Goal: Information Seeking & Learning: Learn about a topic

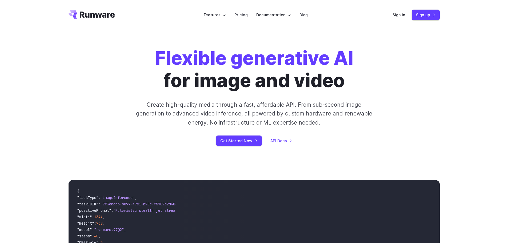
scroll to position [187, 0]
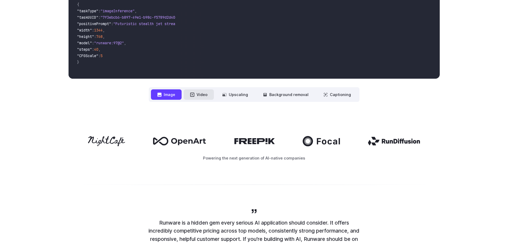
click at [199, 98] on button "Video" at bounding box center [199, 94] width 30 height 10
click at [168, 98] on button "Image" at bounding box center [166, 94] width 31 height 10
click at [240, 97] on button "Upscaling" at bounding box center [235, 94] width 38 height 10
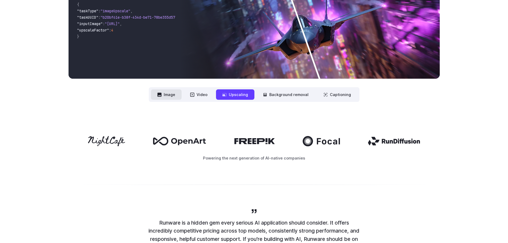
click at [162, 96] on icon at bounding box center [159, 95] width 4 height 4
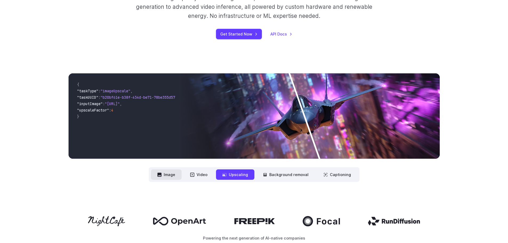
click at [176, 173] on button "Image" at bounding box center [166, 174] width 31 height 10
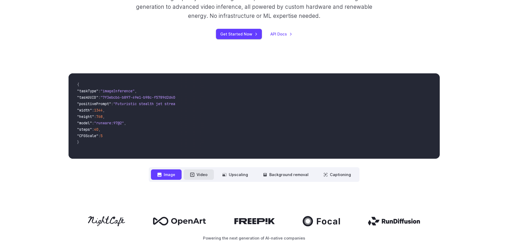
click at [203, 175] on button "Video" at bounding box center [199, 174] width 30 height 10
click at [170, 175] on button "Image" at bounding box center [166, 174] width 31 height 10
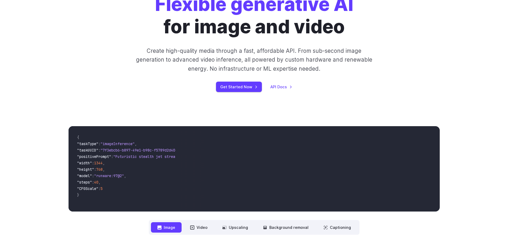
scroll to position [0, 0]
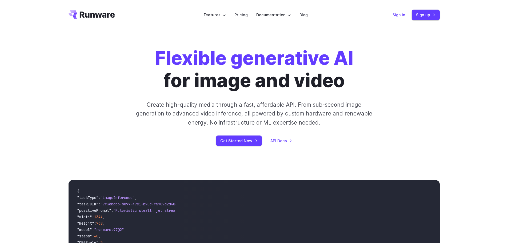
click at [397, 15] on link "Sign in" at bounding box center [399, 15] width 13 height 6
click at [243, 13] on link "Pricing" at bounding box center [240, 15] width 13 height 6
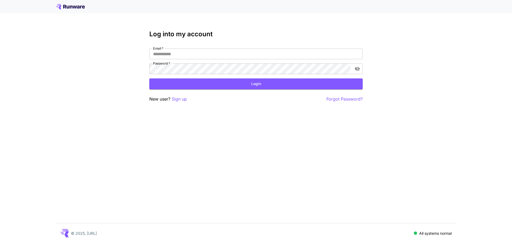
type input "**********"
click at [236, 83] on button "Login" at bounding box center [255, 83] width 213 height 11
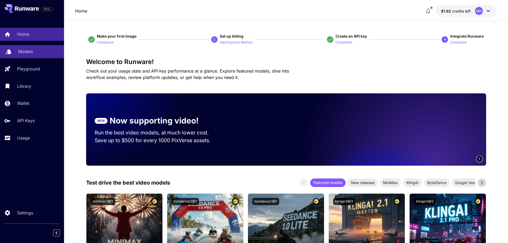
click at [33, 53] on div "Models" at bounding box center [39, 51] width 42 height 6
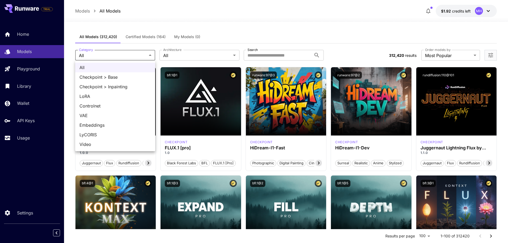
click at [184, 55] on div at bounding box center [256, 121] width 512 height 243
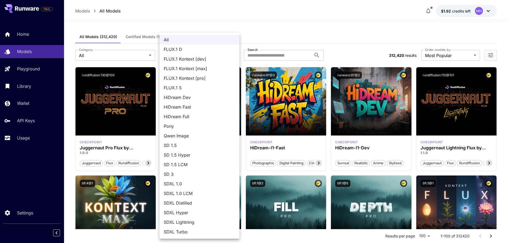
click at [282, 51] on div at bounding box center [256, 121] width 512 height 243
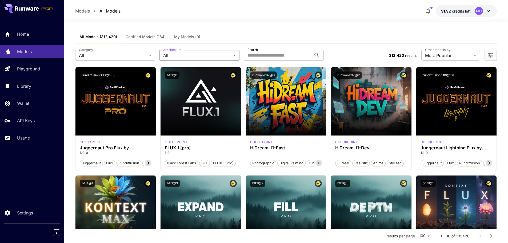
click at [204, 61] on div "**********" at bounding box center [286, 54] width 422 height 23
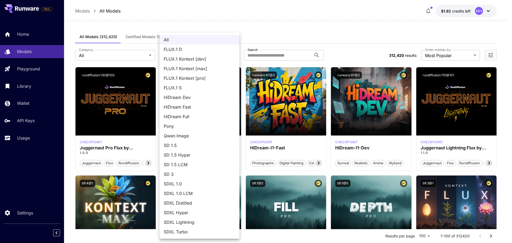
click at [113, 56] on div at bounding box center [256, 121] width 512 height 243
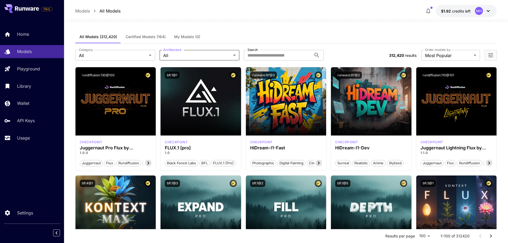
click at [113, 56] on div "All FLUX.1 D FLUX.1 Kontext [dev] FLUX.1 Kontext [max] FLUX.1 Kontext [pro] FLU…" at bounding box center [254, 121] width 508 height 243
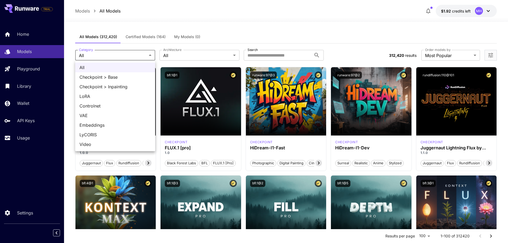
click at [30, 88] on div at bounding box center [256, 121] width 512 height 243
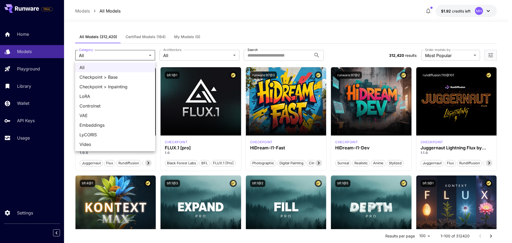
click at [99, 143] on span "Video" at bounding box center [114, 144] width 71 height 6
type input "*****"
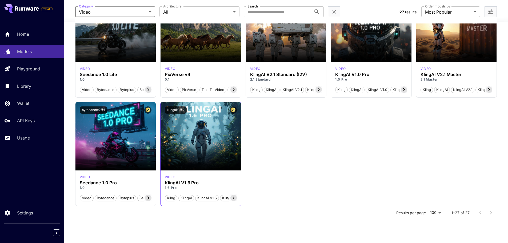
scroll to position [507, 0]
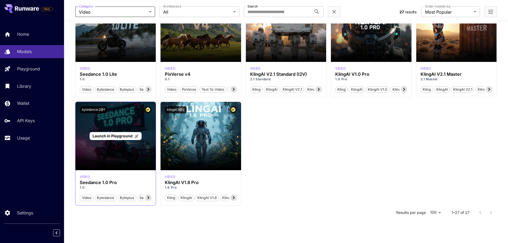
click at [110, 142] on div "Launch in Playground" at bounding box center [115, 136] width 81 height 68
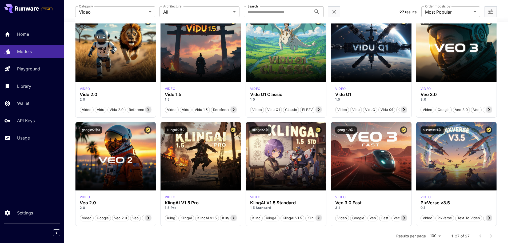
scroll to position [0, 0]
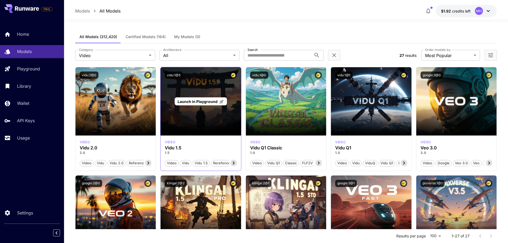
click at [198, 118] on div "Launch in Playground" at bounding box center [201, 101] width 81 height 68
click at [200, 101] on span "Launch in Playground" at bounding box center [198, 101] width 40 height 5
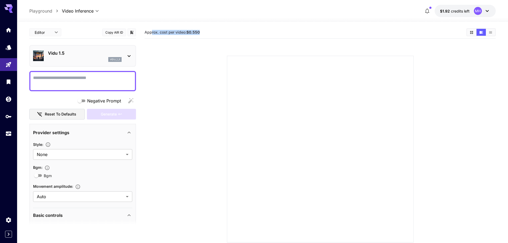
drag, startPoint x: 201, startPoint y: 34, endPoint x: 152, endPoint y: 34, distance: 49.1
click at [152, 34] on section "Approx. cost per video: $0.550" at bounding box center [304, 32] width 318 height 5
click at [193, 39] on section "Approx. cost per video: $0.550" at bounding box center [320, 147] width 351 height 243
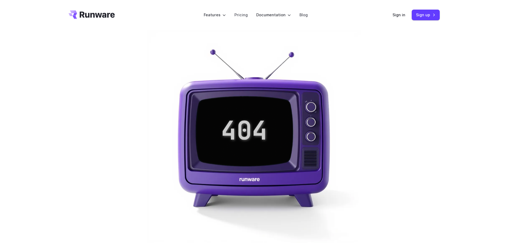
click at [91, 16] on icon "Go to /" at bounding box center [97, 14] width 35 height 6
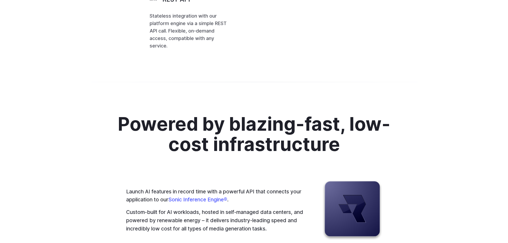
drag, startPoint x: 145, startPoint y: 125, endPoint x: 190, endPoint y: 23, distance: 111.2
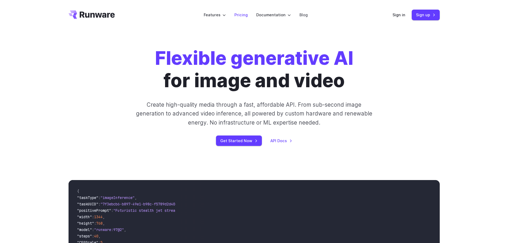
click at [239, 13] on link "Pricing" at bounding box center [240, 15] width 13 height 6
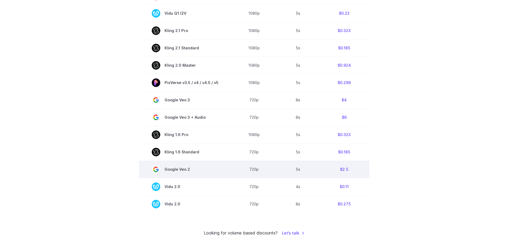
scroll to position [320, 0]
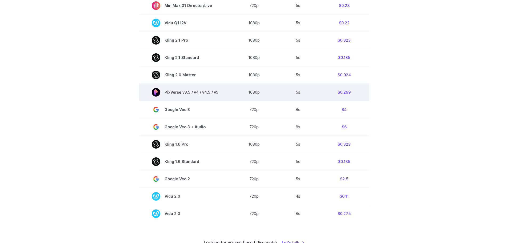
click at [173, 93] on span "PixVerse v3.5 / v4 / v4.5 / v5" at bounding box center [185, 92] width 67 height 9
click at [347, 93] on td "$0.299" at bounding box center [344, 91] width 50 height 17
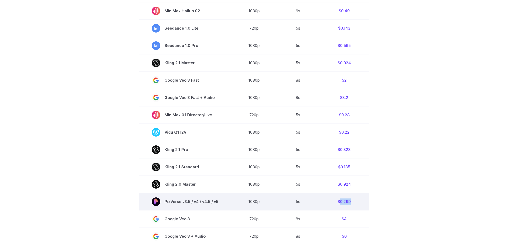
scroll to position [160, 0]
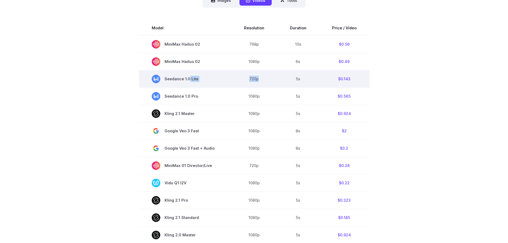
drag, startPoint x: 217, startPoint y: 78, endPoint x: 291, endPoint y: 71, distance: 73.7
click at [288, 71] on tr "Seedance 1.0 Lite 720p 5s $0.143" at bounding box center [254, 78] width 230 height 17
click at [346, 77] on td "$0.143" at bounding box center [344, 78] width 50 height 17
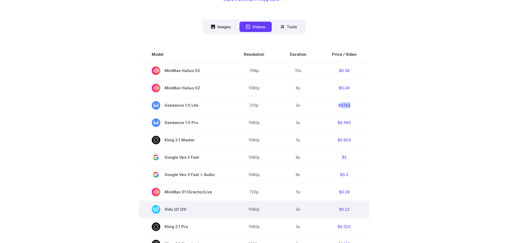
scroll to position [133, 0]
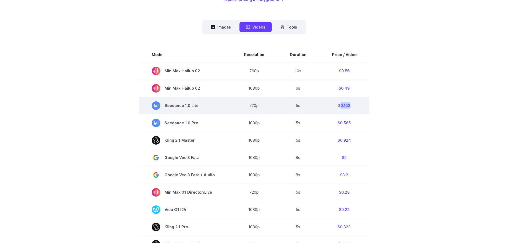
drag, startPoint x: 165, startPoint y: 106, endPoint x: 197, endPoint y: 107, distance: 32.5
click at [197, 107] on span "Seedance 1.0 Lite" at bounding box center [185, 105] width 67 height 9
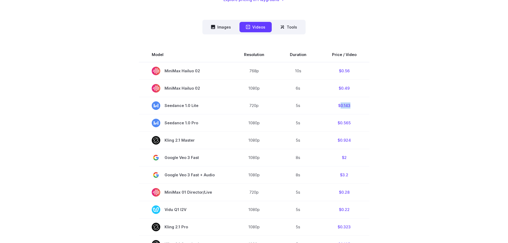
copy span "Seedance 1.0 Lite"
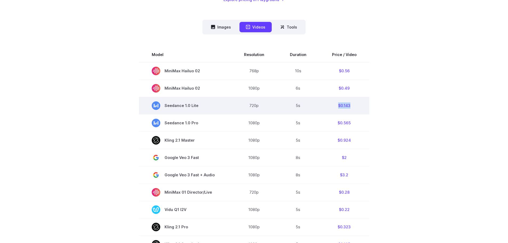
drag, startPoint x: 350, startPoint y: 105, endPoint x: 337, endPoint y: 106, distance: 12.5
click at [337, 106] on td "$0.143" at bounding box center [344, 105] width 50 height 17
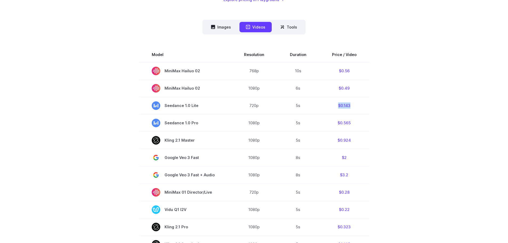
copy td "$0.143"
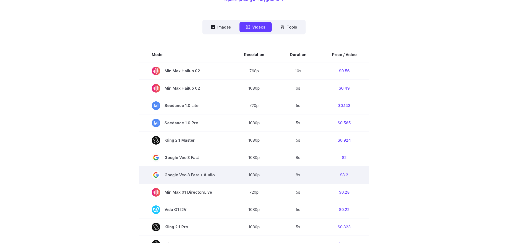
click at [208, 177] on span "Google Veo 3 Fast + Audio" at bounding box center [185, 175] width 67 height 9
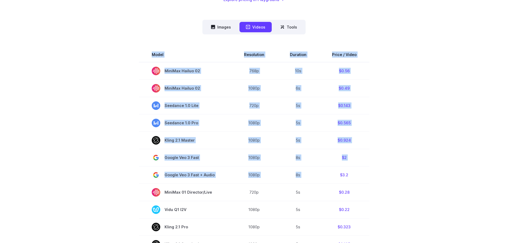
drag, startPoint x: 337, startPoint y: 175, endPoint x: 374, endPoint y: 175, distance: 37.9
click at [374, 175] on section "Model Resolution Duration Price / Video MiniMax Hailuo 02 768p 10s $0.56 MiniMa…" at bounding box center [254, 228] width 371 height 362
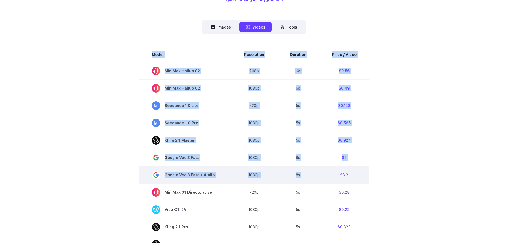
click at [357, 176] on td "$3.2" at bounding box center [344, 174] width 50 height 17
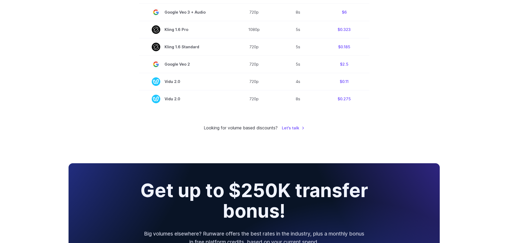
scroll to position [507, 0]
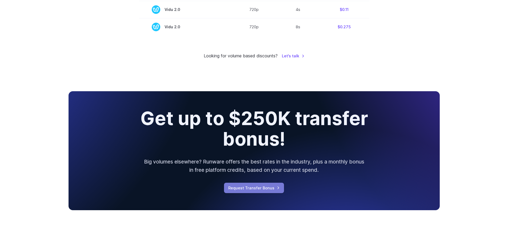
click at [246, 191] on link "Request Transfer Bonus" at bounding box center [254, 188] width 60 height 10
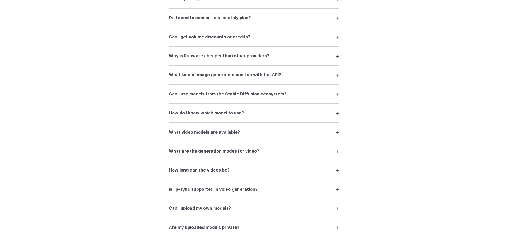
scroll to position [853, 0]
click at [232, 39] on h3 "Can I get volume discounts or credits?" at bounding box center [210, 37] width 82 height 7
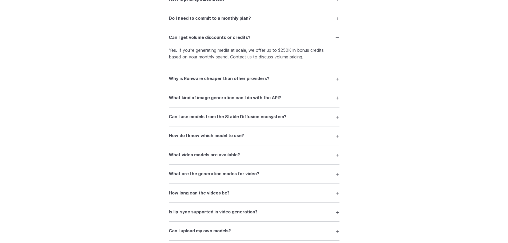
click at [215, 78] on h3 "Why is Runware cheaper than other providers?" at bounding box center [219, 78] width 101 height 7
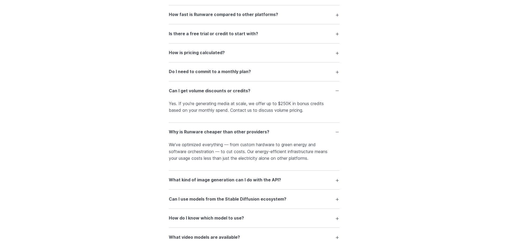
scroll to position [773, 0]
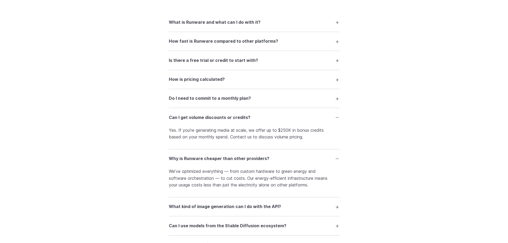
click at [213, 99] on h3 "Do I need to commit to a monthly plan?" at bounding box center [210, 98] width 82 height 7
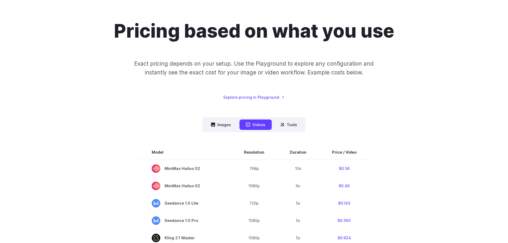
scroll to position [0, 0]
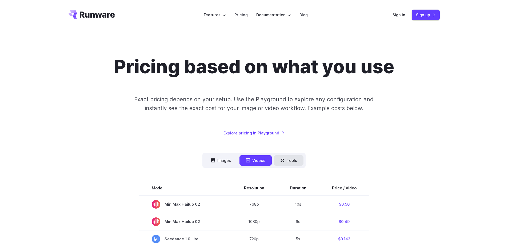
click at [282, 159] on icon at bounding box center [282, 160] width 4 height 4
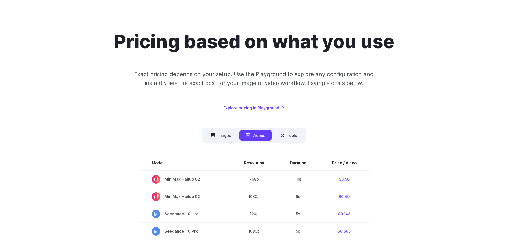
scroll to position [80, 0]
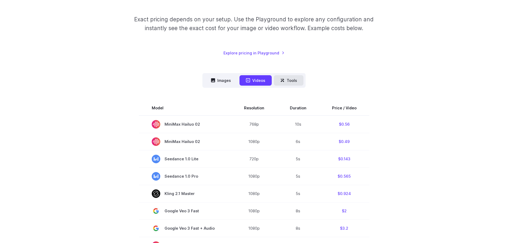
click at [291, 83] on button "Tools" at bounding box center [289, 80] width 30 height 10
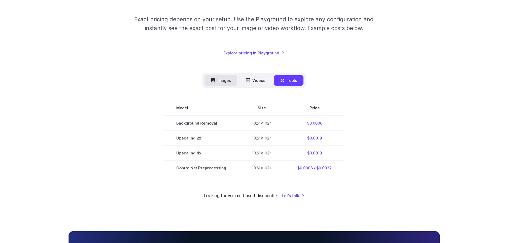
click at [218, 81] on button "Images" at bounding box center [221, 80] width 33 height 10
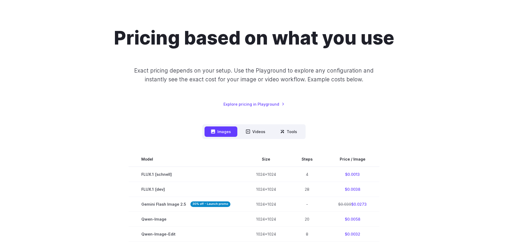
scroll to position [0, 0]
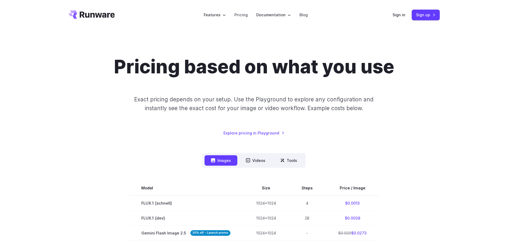
click at [406, 99] on div "Pricing based on what you use Exact pricing depends on your setup. Use the Play…" at bounding box center [254, 95] width 371 height 81
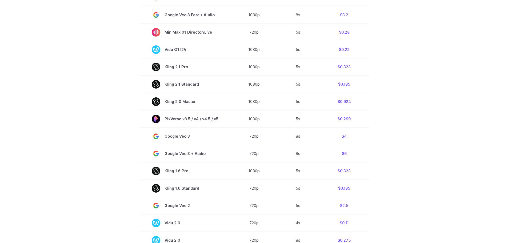
scroll to position [453, 0]
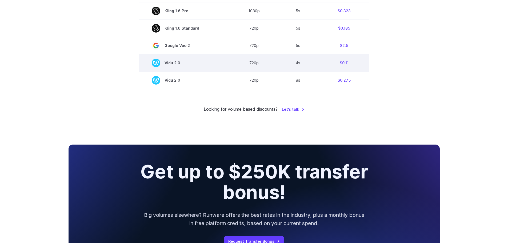
drag, startPoint x: 163, startPoint y: 66, endPoint x: 193, endPoint y: 65, distance: 30.1
click at [193, 65] on span "Vidu 2.0" at bounding box center [185, 63] width 67 height 9
click at [181, 63] on span "Vidu 2.0" at bounding box center [185, 63] width 67 height 9
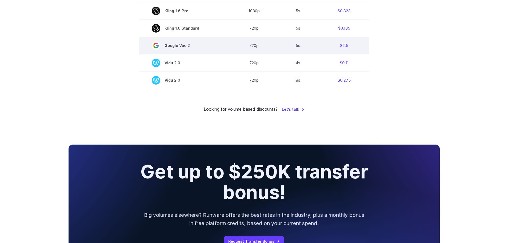
copy span "Vidu 2.0"
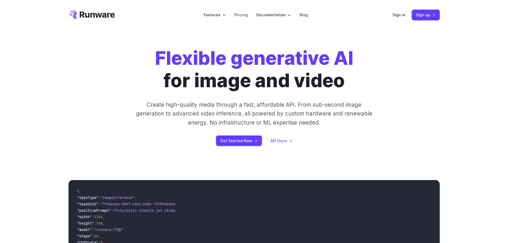
click at [393, 14] on header "Features Tasks Image generation Video generation Sonic Inference Engine™ Models…" at bounding box center [254, 15] width 384 height 30
click at [399, 17] on link "Sign in" at bounding box center [399, 15] width 13 height 6
click at [247, 10] on li "Pricing" at bounding box center [241, 14] width 22 height 15
click at [246, 11] on li "Pricing" at bounding box center [241, 14] width 22 height 15
click at [243, 17] on link "Pricing" at bounding box center [240, 15] width 13 height 6
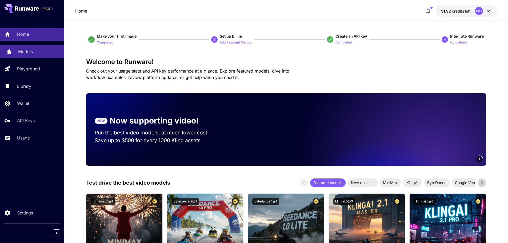
click at [38, 55] on link "Models" at bounding box center [32, 51] width 64 height 13
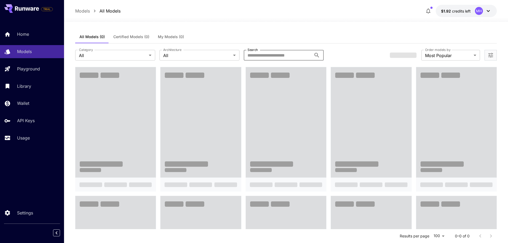
click at [270, 56] on input "Search" at bounding box center [278, 55] width 68 height 11
paste input "********"
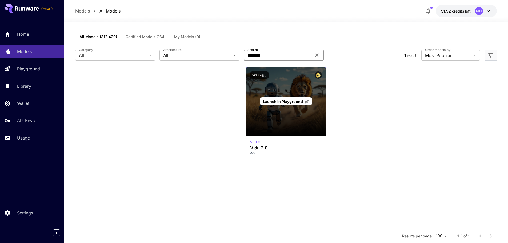
type input "********"
click at [281, 115] on div "Launch in Playground" at bounding box center [286, 101] width 81 height 68
click at [282, 96] on div "Launch in Playground" at bounding box center [286, 101] width 81 height 68
click at [281, 100] on span "Launch in Playground" at bounding box center [283, 101] width 40 height 5
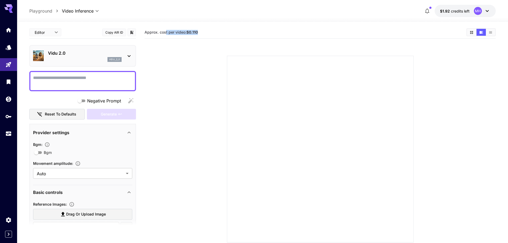
drag, startPoint x: 198, startPoint y: 35, endPoint x: 160, endPoint y: 59, distance: 44.6
click at [165, 35] on div "Approx. cost per video: $0.110" at bounding box center [320, 32] width 351 height 8
click at [193, 87] on section at bounding box center [320, 142] width 305 height 199
drag, startPoint x: 195, startPoint y: 34, endPoint x: 188, endPoint y: 33, distance: 7.0
click at [188, 33] on section "Approx. cost per video: $0.110" at bounding box center [304, 32] width 318 height 5
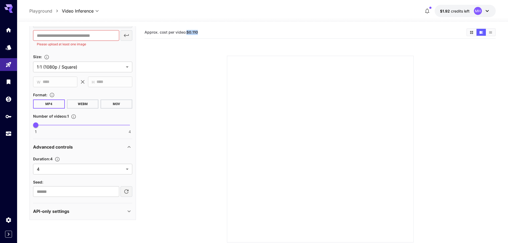
scroll to position [230, 0]
click at [109, 168] on body "**********" at bounding box center [256, 142] width 512 height 285
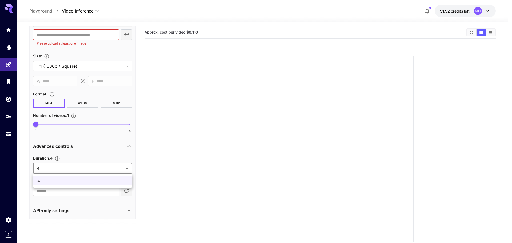
click at [58, 157] on div at bounding box center [256, 121] width 512 height 243
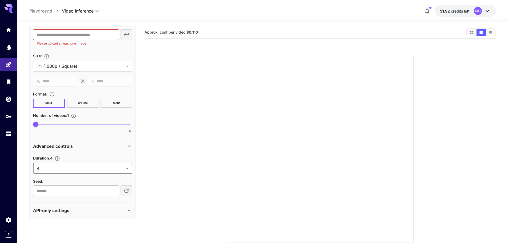
click at [177, 160] on section at bounding box center [320, 142] width 305 height 199
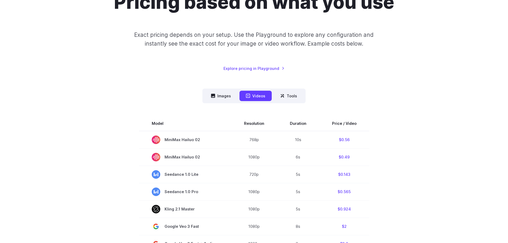
scroll to position [80, 0]
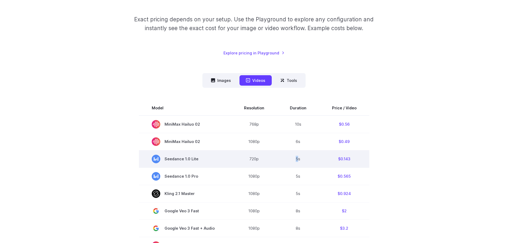
drag, startPoint x: 294, startPoint y: 162, endPoint x: 299, endPoint y: 162, distance: 5.1
click at [299, 162] on td "5s" at bounding box center [298, 158] width 42 height 17
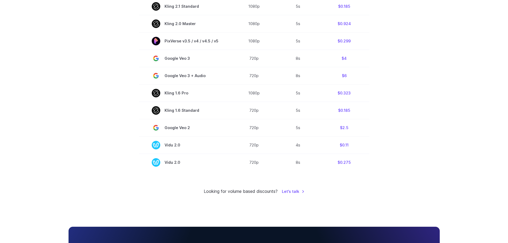
scroll to position [373, 0]
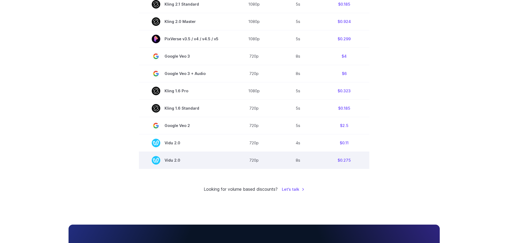
drag, startPoint x: 166, startPoint y: 163, endPoint x: 310, endPoint y: 165, distance: 144.3
click at [195, 163] on span "Vidu 2.0" at bounding box center [185, 160] width 67 height 9
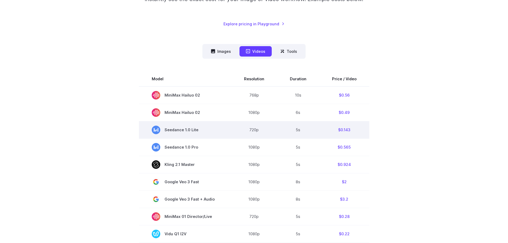
scroll to position [0, 0]
